Goal: Navigation & Orientation: Find specific page/section

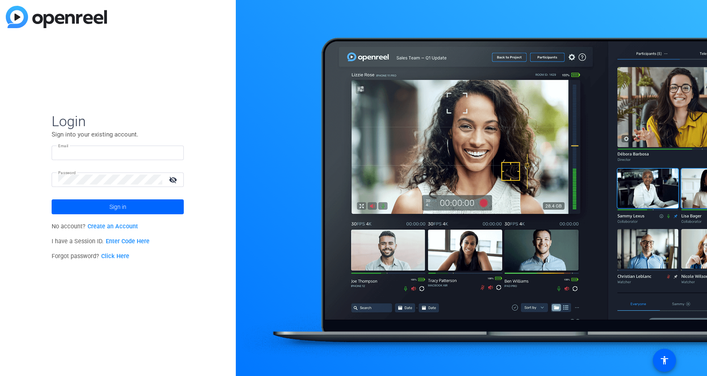
type input "[EMAIL_ADDRESS][DOMAIN_NAME]"
click at [172, 180] on mat-icon "visibility_off" at bounding box center [174, 180] width 20 height 12
click at [110, 207] on span "Sign in" at bounding box center [118, 206] width 17 height 21
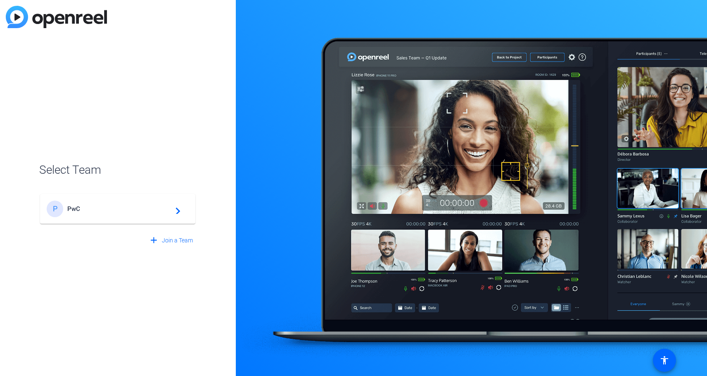
click at [110, 207] on span "PwC" at bounding box center [118, 208] width 103 height 7
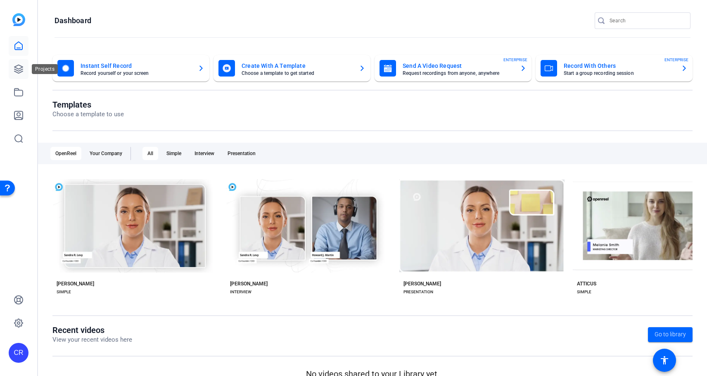
click at [16, 66] on icon at bounding box center [18, 69] width 8 height 8
